Goal: Task Accomplishment & Management: Complete application form

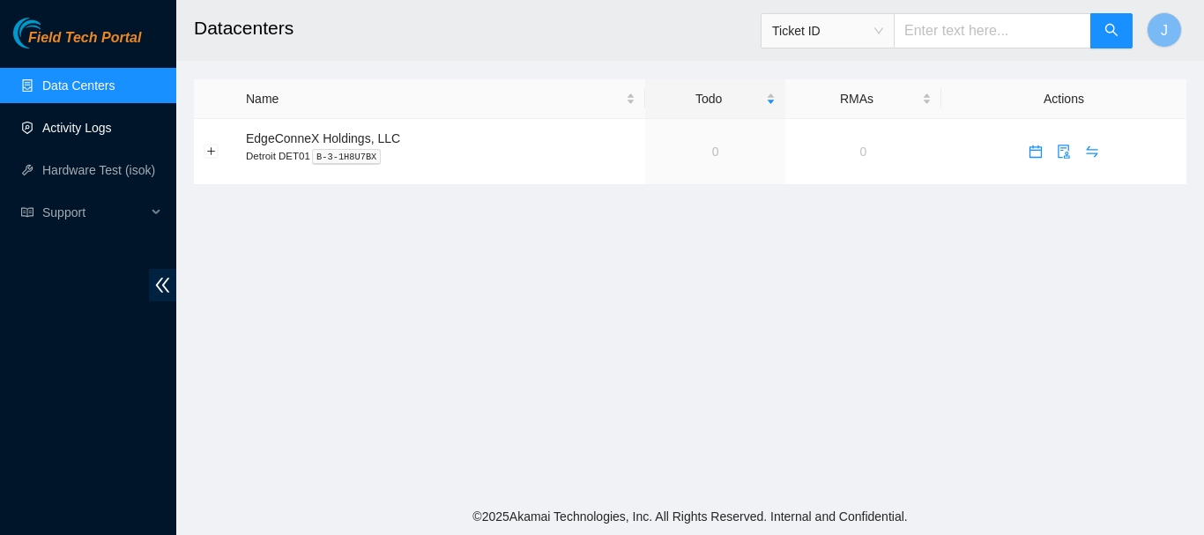
click at [92, 123] on link "Activity Logs" at bounding box center [77, 128] width 70 height 14
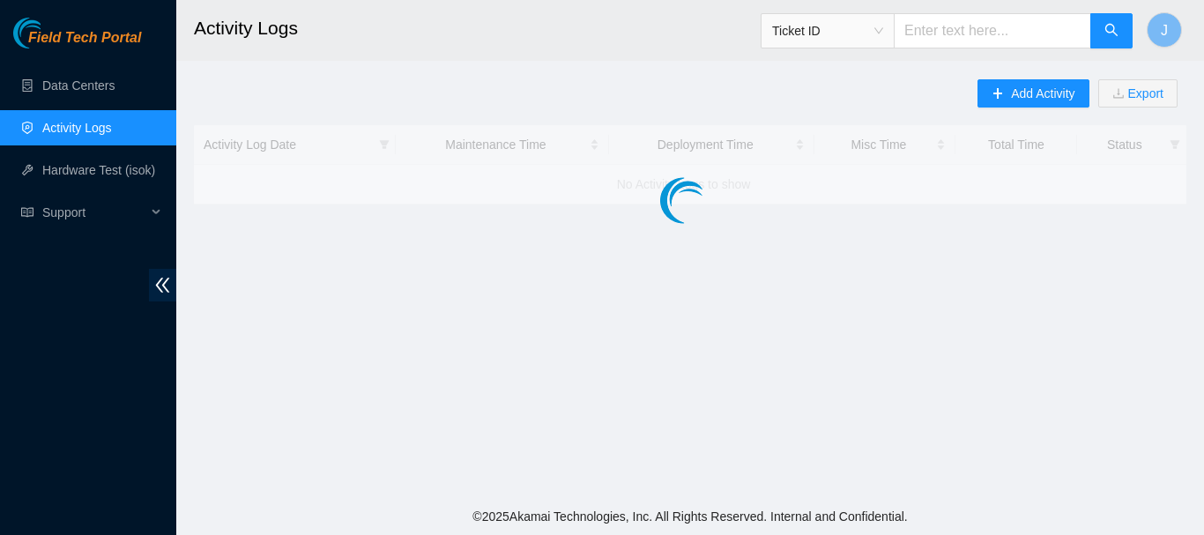
click at [92, 123] on link "Activity Logs" at bounding box center [77, 128] width 70 height 14
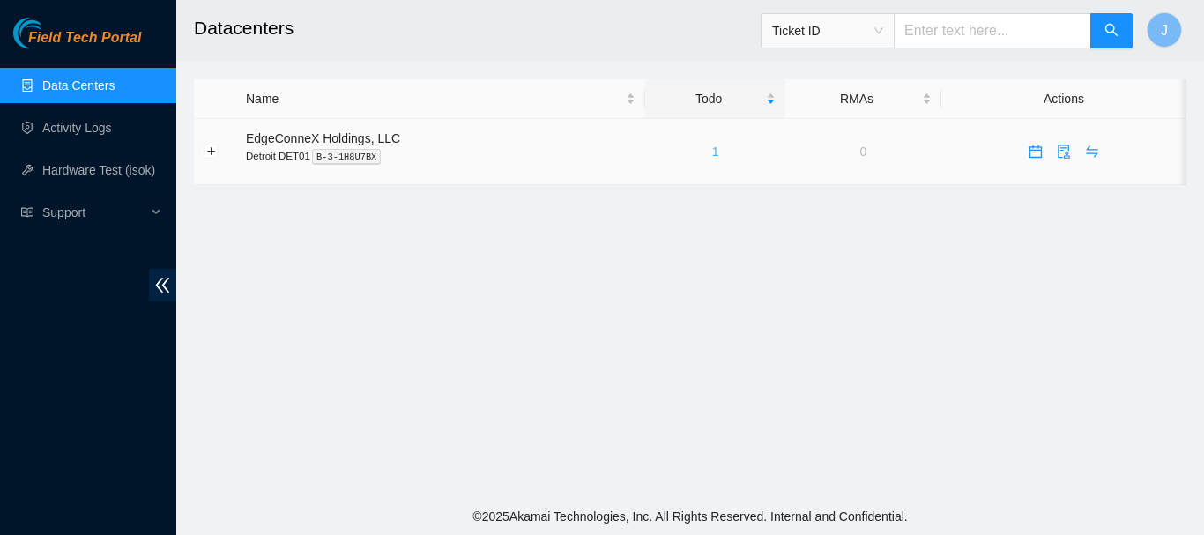
click at [712, 152] on link "1" at bounding box center [715, 151] width 7 height 14
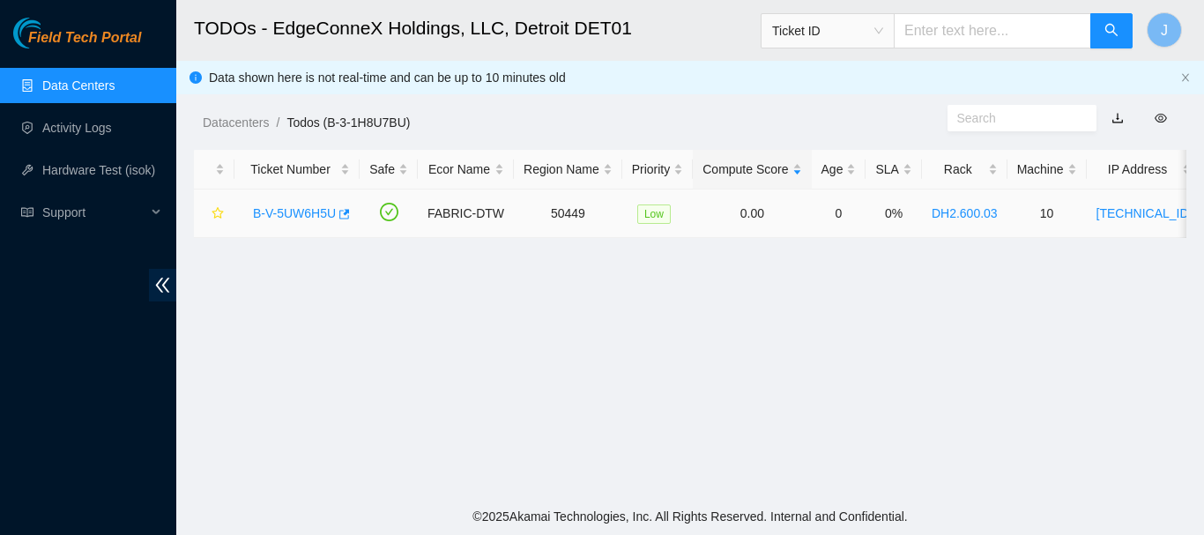
click at [298, 211] on link "B-V-5UW6H5U" at bounding box center [294, 213] width 83 height 14
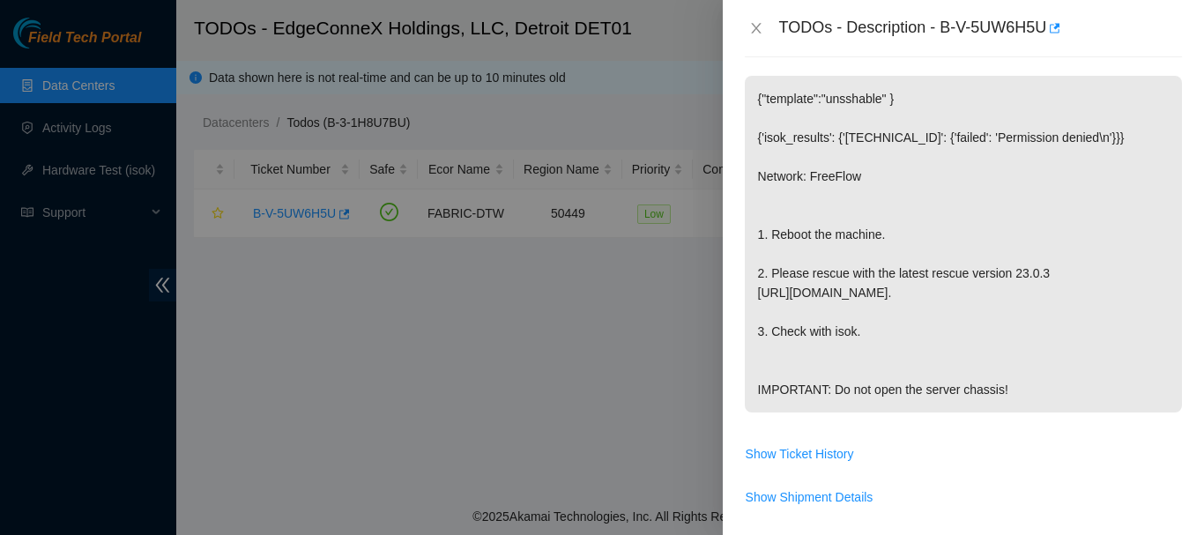
scroll to position [339, 0]
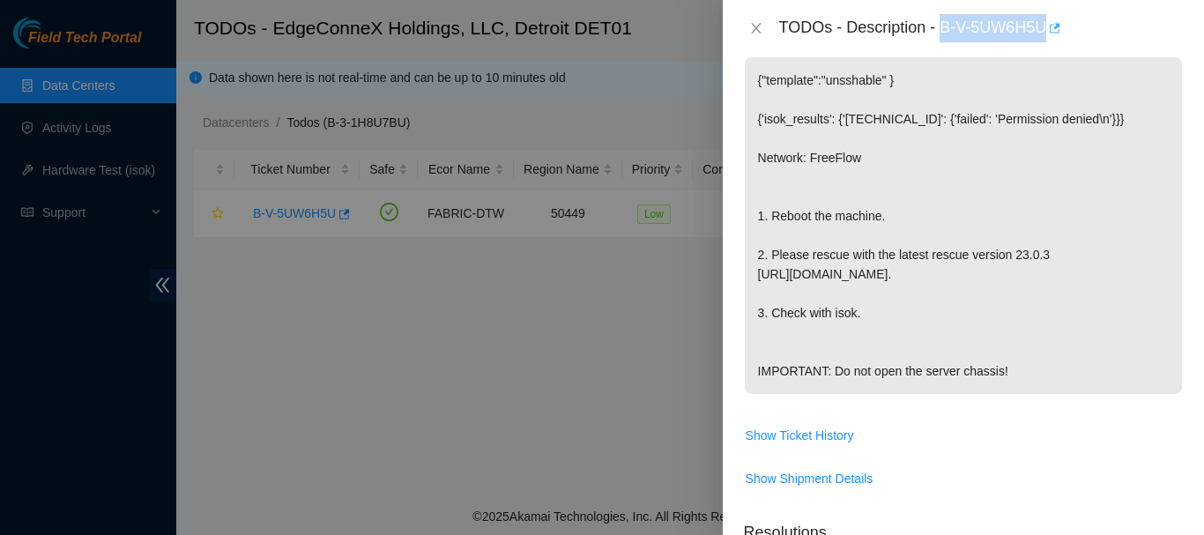
drag, startPoint x: 945, startPoint y: 31, endPoint x: 1052, endPoint y: 23, distance: 107.8
click at [1052, 23] on div "TODOs - Description - B-V-5UW6H5U" at bounding box center [981, 28] width 404 height 28
copy div "B-V-5UW6H5U"
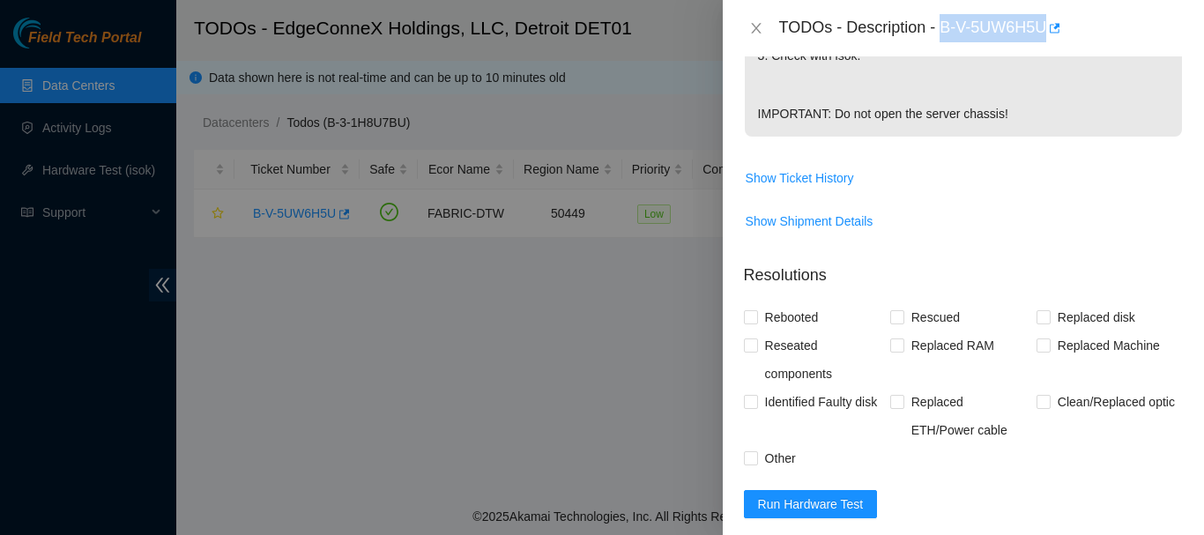
scroll to position [618, 0]
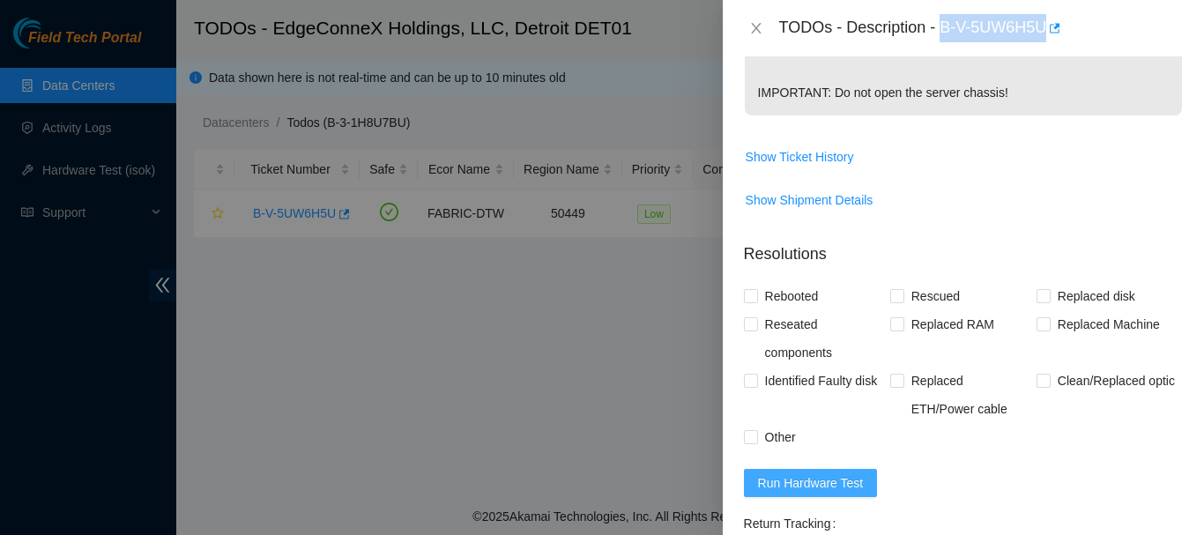
click at [802, 484] on span "Run Hardware Test" at bounding box center [811, 482] width 106 height 19
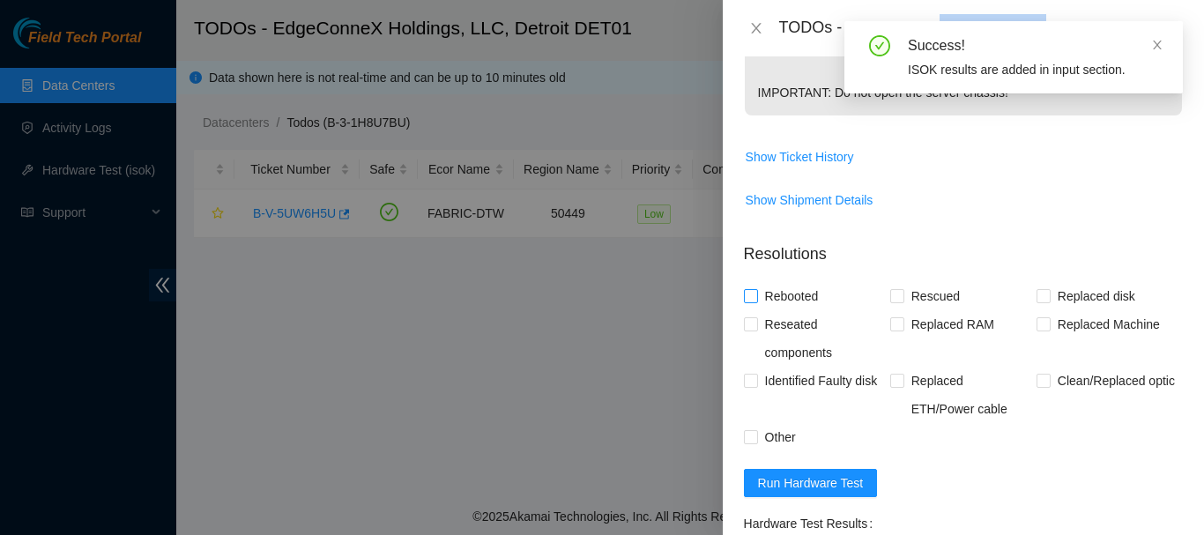
click at [752, 297] on input "Rebooted" at bounding box center [750, 295] width 12 height 12
checkbox input "true"
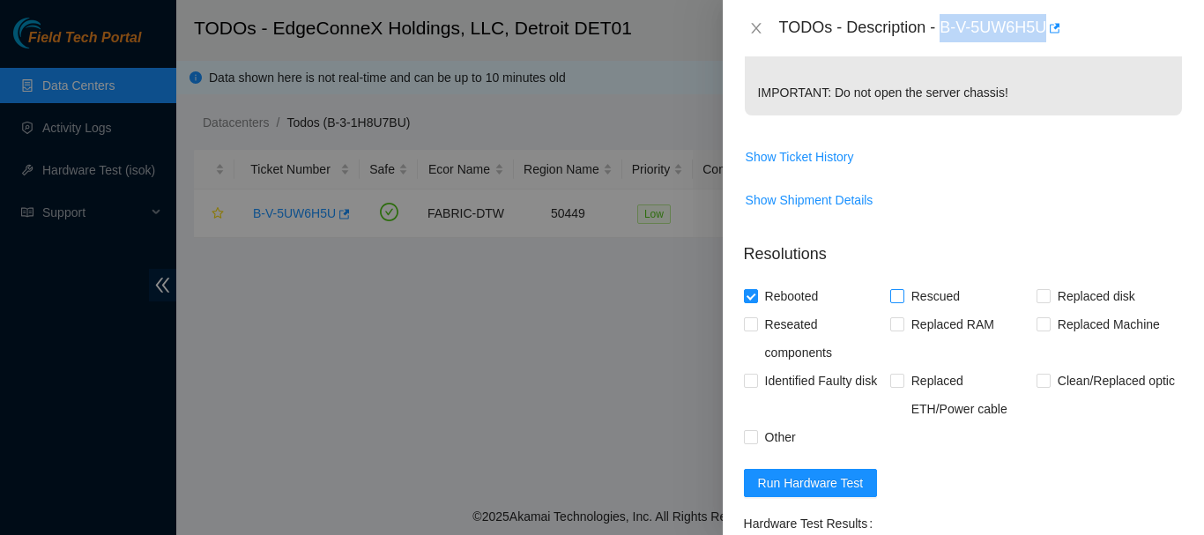
click at [897, 296] on input "Rescued" at bounding box center [896, 295] width 12 height 12
checkbox input "true"
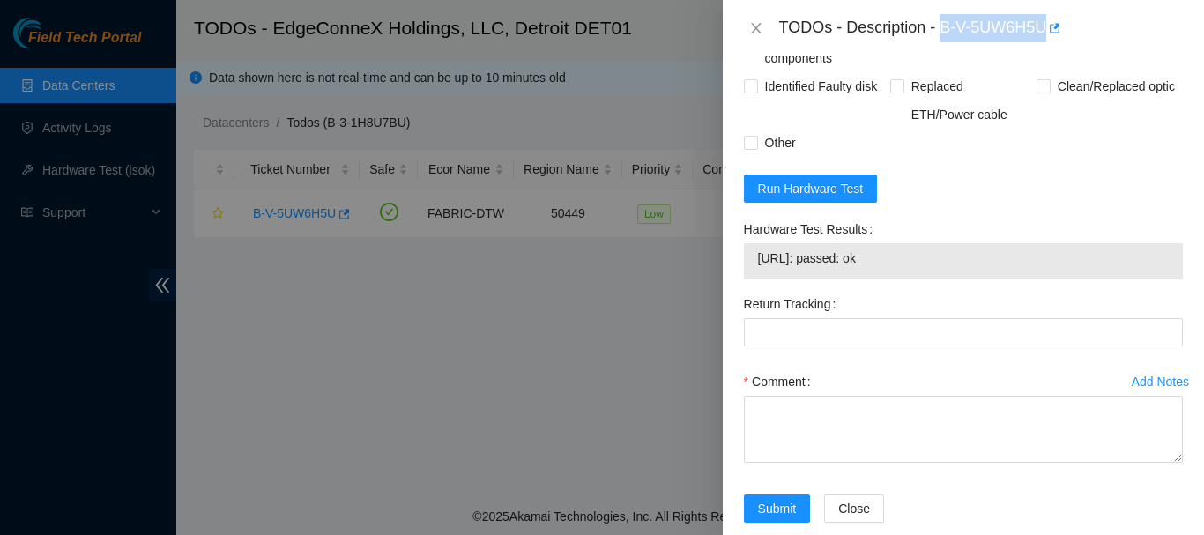
scroll to position [926, 0]
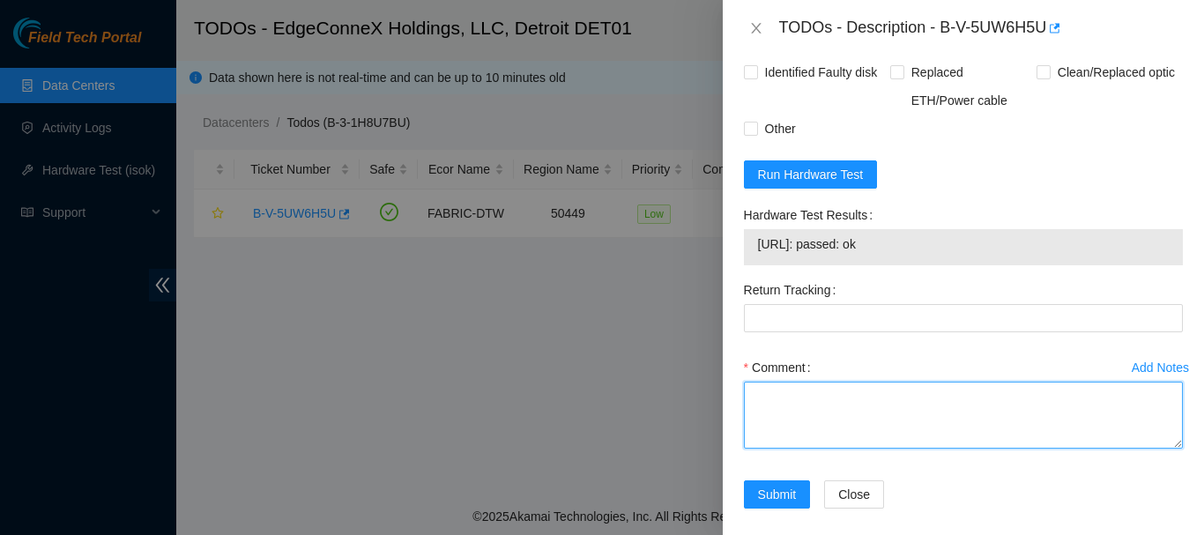
click at [829, 401] on textarea "Comment" at bounding box center [963, 415] width 439 height 67
paste textarea "6:15 to 7:00 B-V-5UW6H5U When I first connected to the machine I had no output.…"
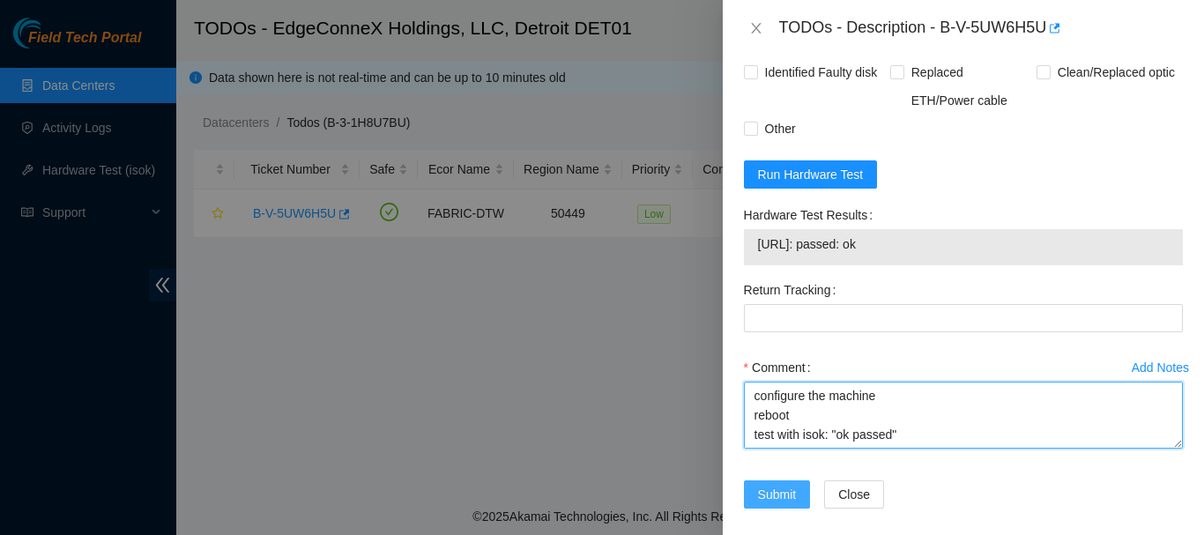
type textarea "6:15 to 7:00 B-V-5UW6H5U When I first connected to the machine I had no output.…"
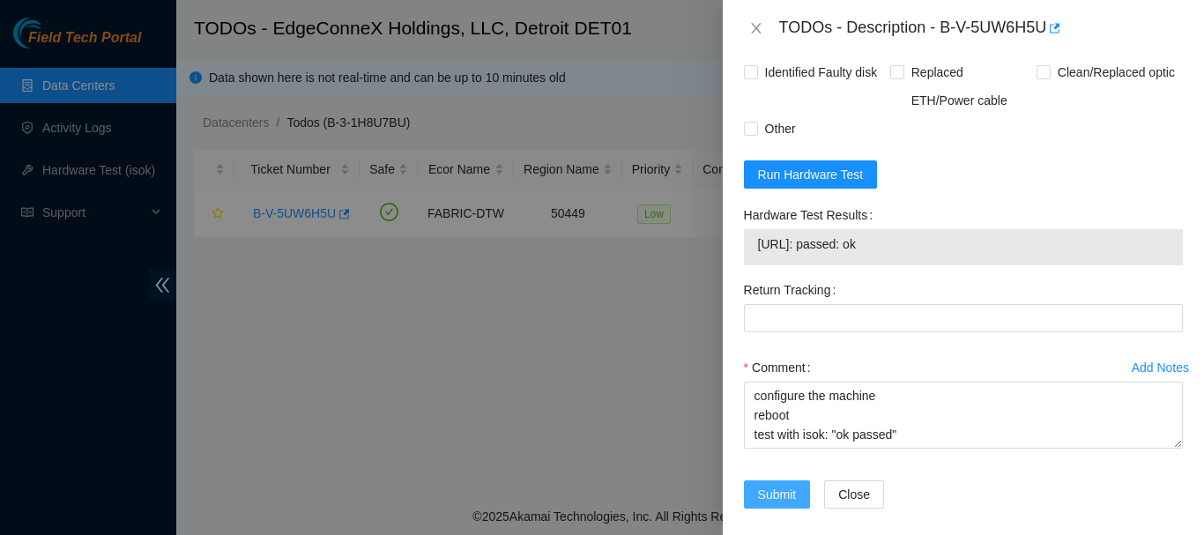
click at [776, 486] on span "Submit" at bounding box center [777, 494] width 39 height 19
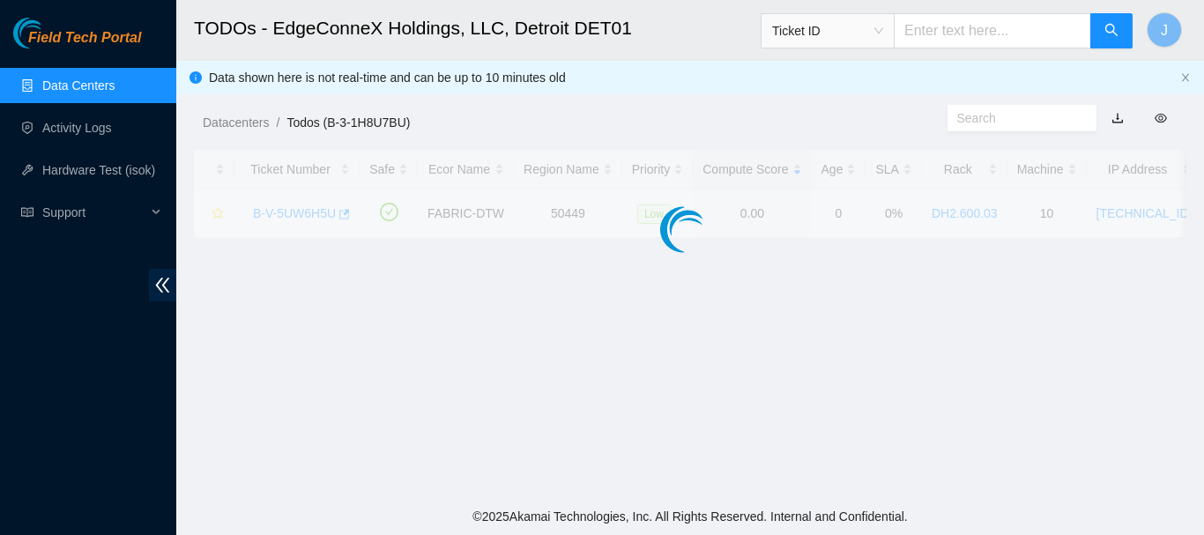
scroll to position [433, 0]
